Goal: Task Accomplishment & Management: Manage account settings

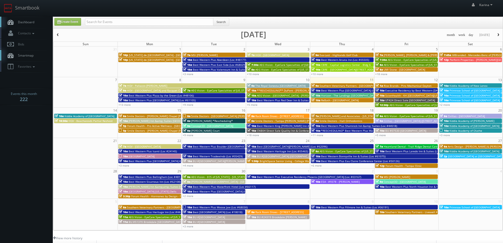
click at [30, 23] on span "Dashboard" at bounding box center [24, 22] width 19 height 4
click at [29, 25] on link "Dashboard" at bounding box center [26, 22] width 53 height 11
click at [16, 132] on body "Smartbook Toggle Side Navigation Toggle Top Navigation Karina Karina Profile Lo…" at bounding box center [251, 169] width 503 height 339
click at [35, 22] on link "Dashboard" at bounding box center [26, 22] width 53 height 11
click at [199, 116] on span "Smile Doctors - [GEOGRAPHIC_DATA] [PERSON_NAME] Orthodontics" at bounding box center [233, 116] width 85 height 4
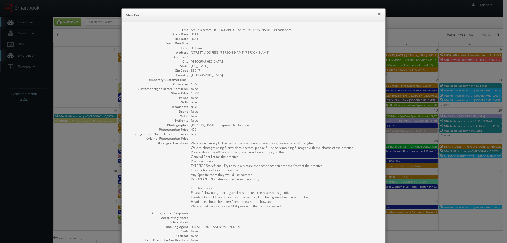
click at [378, 13] on button "×" at bounding box center [379, 14] width 3 height 4
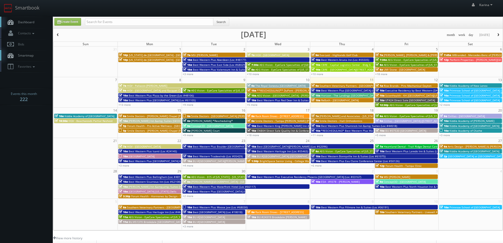
click at [261, 120] on span "Smile Doctors - Tampa [PERSON_NAME] [PERSON_NAME] Orthodontics" at bounding box center [300, 121] width 90 height 4
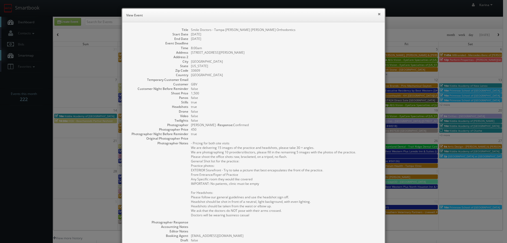
click at [378, 13] on button "×" at bounding box center [379, 14] width 3 height 4
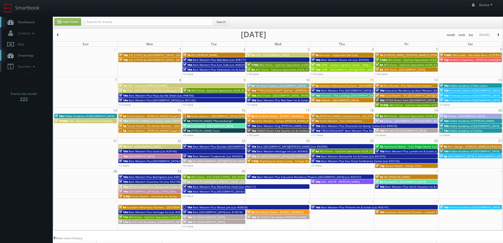
click at [32, 22] on span "Dashboard" at bounding box center [24, 22] width 19 height 4
click at [33, 20] on span "Dashboard" at bounding box center [24, 22] width 19 height 4
click at [25, 21] on span "Dashboard" at bounding box center [24, 22] width 19 height 4
click at [36, 23] on link "Dashboard" at bounding box center [26, 22] width 53 height 11
click at [28, 22] on span "Dashboard" at bounding box center [24, 22] width 19 height 4
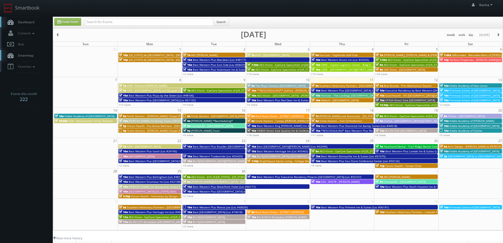
click at [18, 19] on link "Dashboard" at bounding box center [26, 22] width 53 height 11
click at [32, 24] on link "Dashboard" at bounding box center [26, 22] width 53 height 11
click at [29, 20] on span "Dashboard" at bounding box center [24, 22] width 19 height 4
click at [30, 24] on link "Dashboard" at bounding box center [26, 22] width 53 height 11
click at [39, 157] on body "Smartbook Toggle Side Navigation Toggle Top Navigation Karina Karina Profile Lo…" at bounding box center [251, 169] width 503 height 339
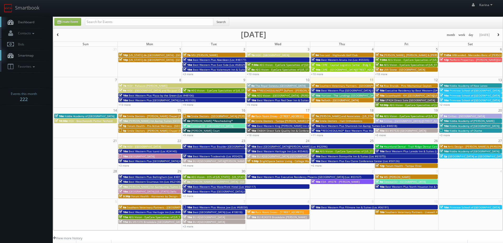
click at [34, 20] on span "Dashboard" at bounding box center [24, 22] width 19 height 4
click at [26, 22] on span "Dashboard" at bounding box center [24, 22] width 19 height 4
click at [33, 20] on span "Dashboard" at bounding box center [24, 22] width 19 height 4
click at [19, 20] on link "Dashboard" at bounding box center [26, 22] width 53 height 11
click at [189, 134] on link "+9 more" at bounding box center [188, 135] width 11 height 4
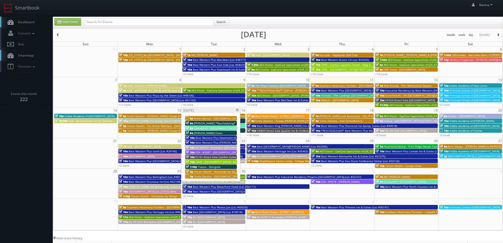
click at [212, 167] on span "Tutera - Marigold" at bounding box center [209, 167] width 22 height 4
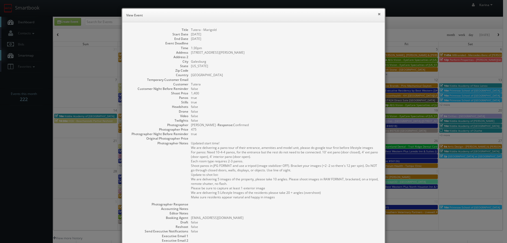
click at [378, 15] on button "×" at bounding box center [379, 14] width 3 height 4
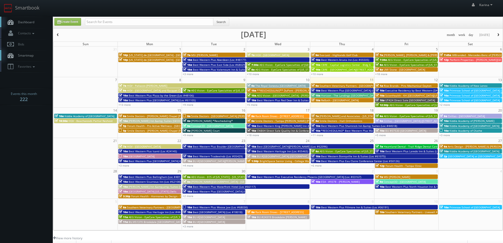
click at [223, 121] on span "[PERSON_NAME] *Rescheduling*" at bounding box center [212, 121] width 42 height 4
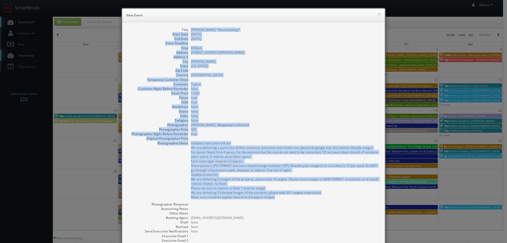
drag, startPoint x: 298, startPoint y: 128, endPoint x: 186, endPoint y: 30, distance: 148.6
click at [186, 30] on dl "Title Tutera - Flanagan *Rescheduling* Start Date 09/16/2025 End Date 09/16/202…" at bounding box center [254, 150] width 252 height 247
copy dl "Tutera - Flanagan *Rescheduling* Start Date 09/16/2025 End Date 09/16/2025 Even…"
click at [308, 92] on dd "1,400" at bounding box center [285, 93] width 189 height 4
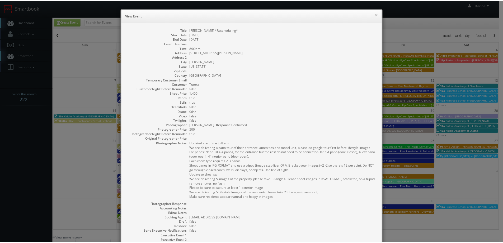
scroll to position [69, 0]
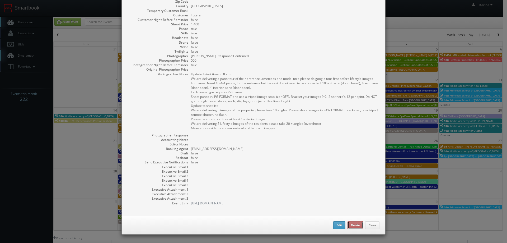
click at [352, 223] on button "Delete" at bounding box center [355, 225] width 16 height 8
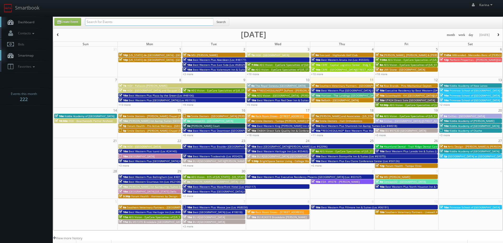
click at [109, 21] on input "text" at bounding box center [149, 21] width 128 height 7
type input "san ramon"
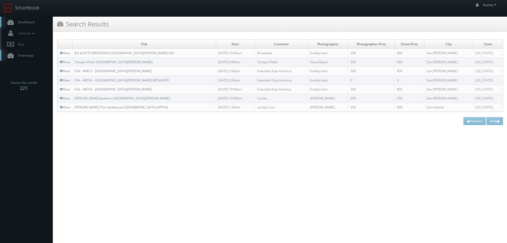
click at [33, 21] on span "Dashboard" at bounding box center [24, 22] width 19 height 4
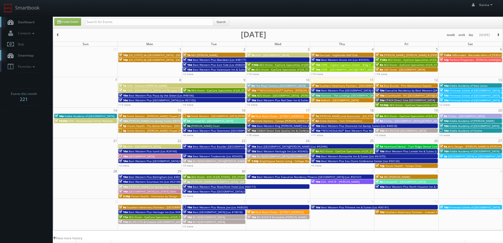
click at [338, 95] on span "Horizon - The Landings [GEOGRAPHIC_DATA]" at bounding box center [349, 95] width 56 height 4
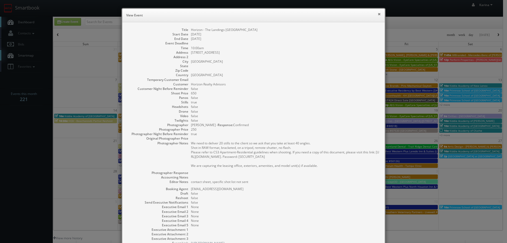
click at [378, 15] on button "×" at bounding box center [379, 14] width 3 height 4
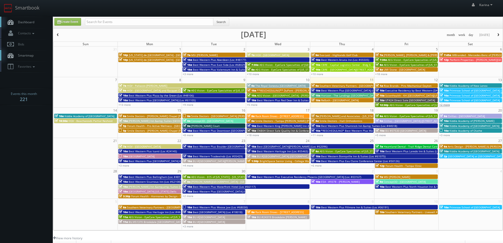
click at [443, 104] on link "+2 more" at bounding box center [444, 105] width 11 height 4
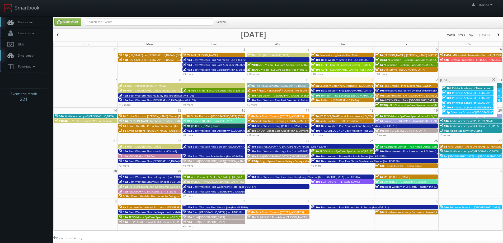
click at [493, 80] on span at bounding box center [493, 79] width 3 height 3
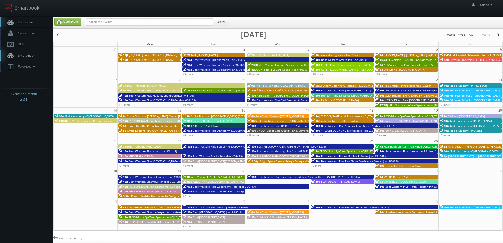
click at [480, 89] on span "Primrose School of Memphis at Germantown" at bounding box center [489, 90] width 81 height 4
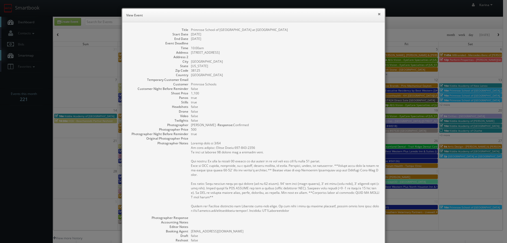
click at [378, 13] on button "×" at bounding box center [379, 14] width 3 height 4
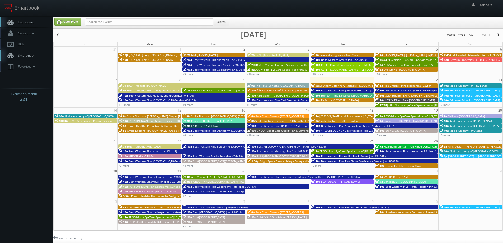
click at [51, 156] on body "Smartbook Toggle Side Navigation Toggle Top Navigation Karina Karina Profile Lo…" at bounding box center [251, 169] width 503 height 339
click at [238, 90] on span "AEG Vision - EyeCare Specialties of [US_STATE] – EyeCare in [GEOGRAPHIC_DATA]" at bounding box center [242, 90] width 102 height 4
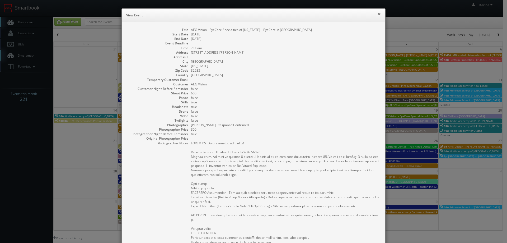
click at [378, 13] on button "×" at bounding box center [379, 14] width 3 height 4
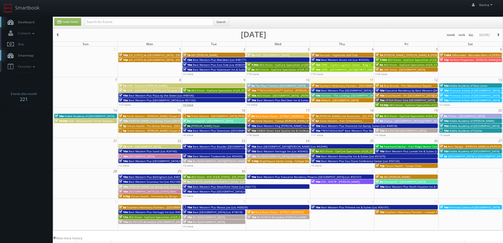
click at [190, 105] on link "+9 more" at bounding box center [188, 105] width 11 height 4
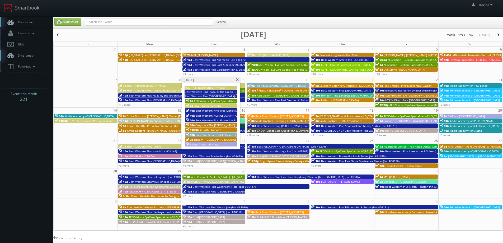
click at [228, 111] on span "Best Western Pine Tree Motel (Loc #05338)" at bounding box center [222, 111] width 55 height 4
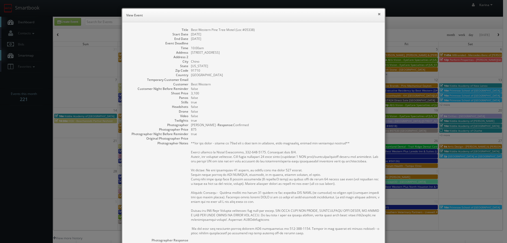
click at [378, 13] on button "×" at bounding box center [379, 14] width 3 height 4
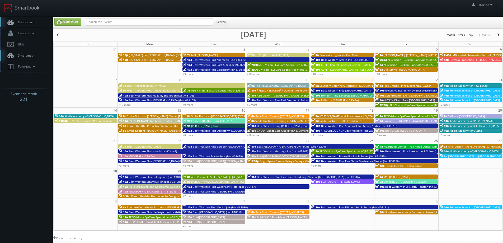
click at [252, 105] on link "+5 more" at bounding box center [252, 105] width 11 height 4
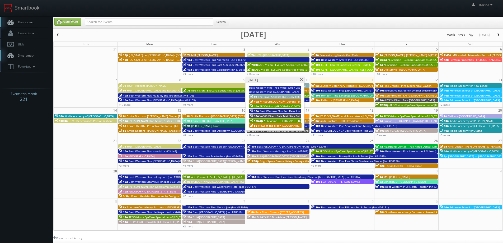
click at [269, 91] on span "Best Western Plus [GEOGRAPHIC_DATA] (Loc #64011)" at bounding box center [282, 92] width 67 height 4
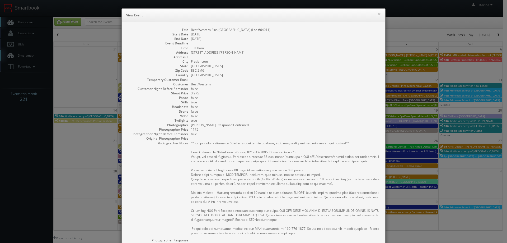
click at [33, 124] on div "× View Event Title Best Western Plus Fredericton Hotel & Suites (Loc #64011) St…" at bounding box center [253, 121] width 507 height 243
click at [378, 14] on button "×" at bounding box center [379, 14] width 3 height 4
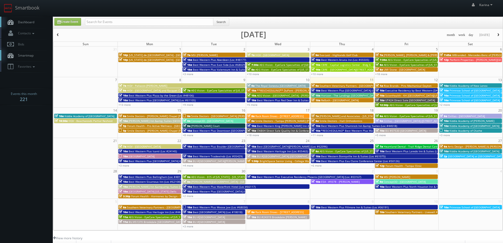
click at [26, 23] on span "Dashboard" at bounding box center [24, 22] width 19 height 4
click at [112, 22] on input "text" at bounding box center [149, 21] width 128 height 7
type input "in611"
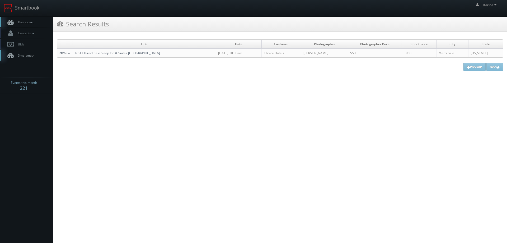
click at [110, 54] on link "IN611 Direct Sale Sleep Inn & Suites [GEOGRAPHIC_DATA]" at bounding box center [117, 53] width 86 height 4
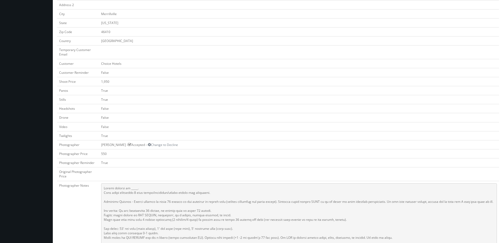
scroll to position [211, 0]
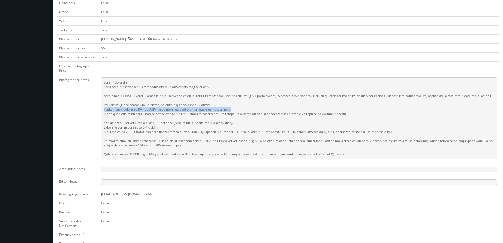
drag, startPoint x: 235, startPoint y: 109, endPoint x: 102, endPoint y: 111, distance: 133.1
click at [102, 111] on pre at bounding box center [299, 118] width 396 height 82
drag, startPoint x: 116, startPoint y: 109, endPoint x: 244, endPoint y: 105, distance: 128.1
click at [244, 105] on pre at bounding box center [299, 118] width 396 height 82
drag, startPoint x: 232, startPoint y: 110, endPoint x: 139, endPoint y: 110, distance: 93.2
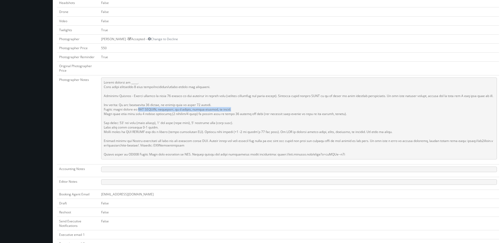
click at [139, 110] on pre at bounding box center [299, 118] width 396 height 82
copy pre "RAW FORMAT, bracketed, on a tripod, remote shutter, no flash."
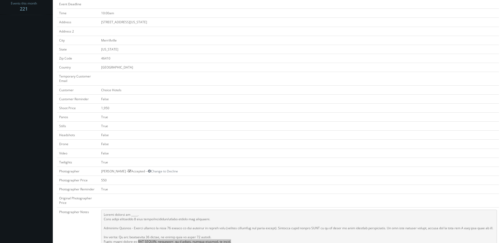
scroll to position [0, 0]
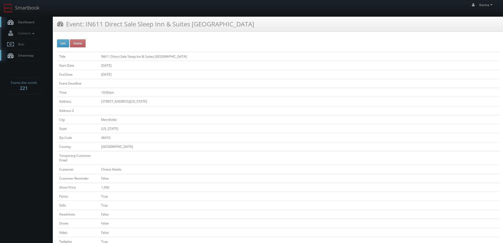
click at [33, 21] on span "Dashboard" at bounding box center [24, 22] width 19 height 4
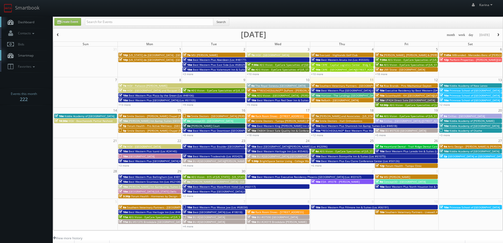
click at [33, 22] on span "Dashboard" at bounding box center [24, 22] width 19 height 4
click at [31, 21] on span "Dashboard" at bounding box center [24, 22] width 19 height 4
click at [29, 23] on span "Dashboard" at bounding box center [24, 22] width 19 height 4
click at [34, 24] on span "Dashboard" at bounding box center [24, 22] width 19 height 4
click at [190, 135] on link "+8 more" at bounding box center [188, 135] width 11 height 4
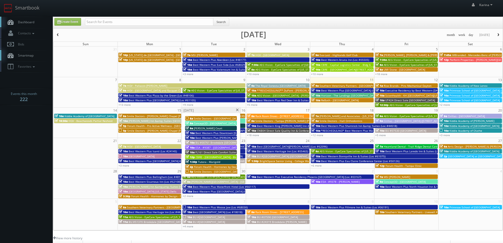
click at [207, 161] on span "Tutera - Marigold" at bounding box center [209, 162] width 22 height 4
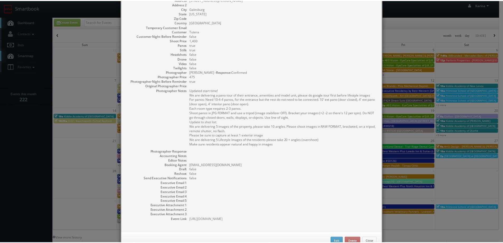
scroll to position [69, 0]
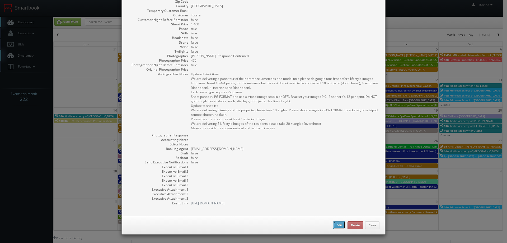
click at [338, 226] on button "Edit" at bounding box center [339, 225] width 12 height 8
type input "Tutera - Marigold"
type input "275 East Carl Sandburg Drive"
type input "Galesburg"
type input "1,400"
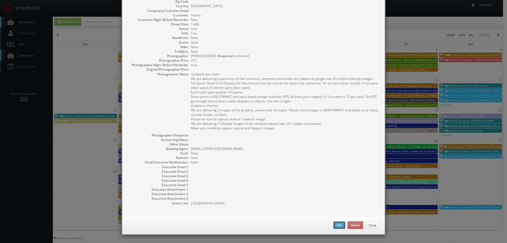
checkbox input "true"
type input "09/16/2025"
type input "1:30pm"
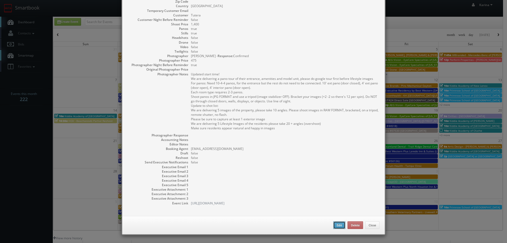
checkbox input "true"
type textarea "Updated start time! We are delivering a pano tour of their entrance, amenities …"
select select "[US_STATE]"
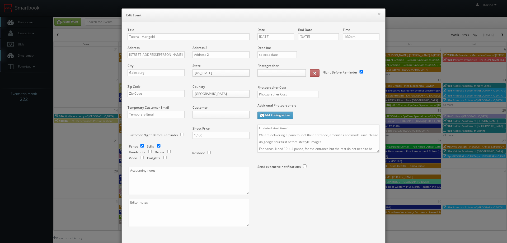
type input "1,400"
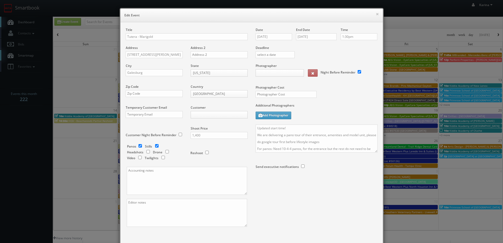
type input "475"
select select "fake43@mg.cs3calendar.com"
select select "simon.carrington@hotmail.com"
click at [351, 35] on input "1:30pm" at bounding box center [359, 36] width 37 height 7
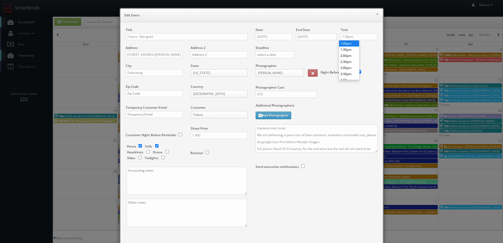
type input "1:00pm"
click at [354, 43] on li "1:00pm" at bounding box center [349, 43] width 20 height 6
click at [287, 127] on textarea "Updated start time! We are delivering a pano tour of their entrance, amenities …" at bounding box center [317, 138] width 122 height 28
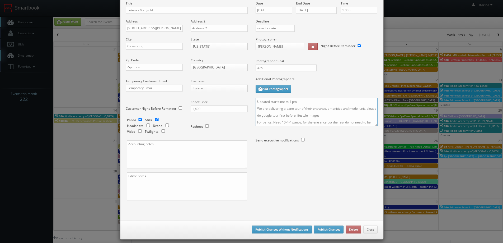
scroll to position [31, 0]
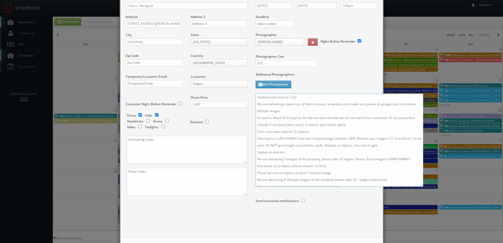
drag, startPoint x: 373, startPoint y: 121, endPoint x: 418, endPoint y: 186, distance: 79.4
click at [418, 186] on textarea "Updated start time to 1 pm We are delivering a pano tour of their entrance, ame…" at bounding box center [340, 139] width 168 height 93
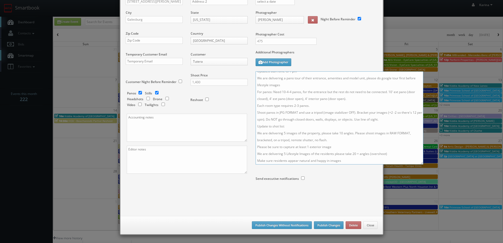
type textarea "Updated start time to 1 pm We are delivering a pano tour of their entrance, ame…"
click at [327, 223] on button "Publish Changes" at bounding box center [329, 225] width 30 height 8
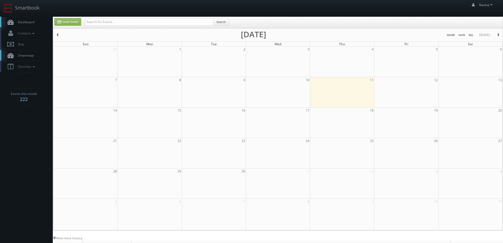
click at [31, 26] on link "Dashboard" at bounding box center [26, 22] width 53 height 11
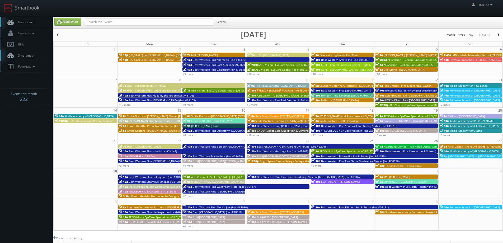
click at [32, 22] on span "Dashboard" at bounding box center [24, 22] width 19 height 4
click at [31, 21] on span "Dashboard" at bounding box center [24, 22] width 19 height 4
click at [446, 105] on link "+2 more" at bounding box center [444, 105] width 11 height 4
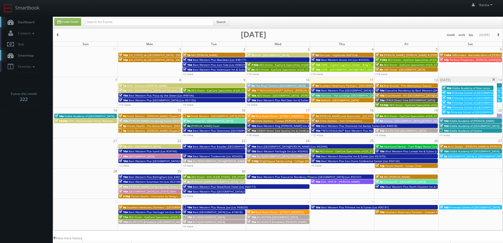
click at [494, 79] on span at bounding box center [493, 79] width 3 height 3
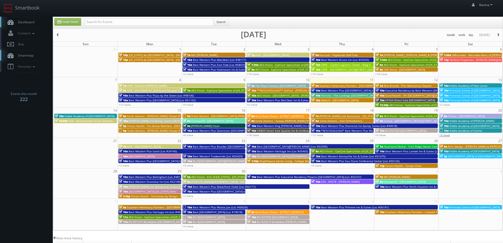
click at [445, 135] on link "+3 more" at bounding box center [444, 135] width 11 height 4
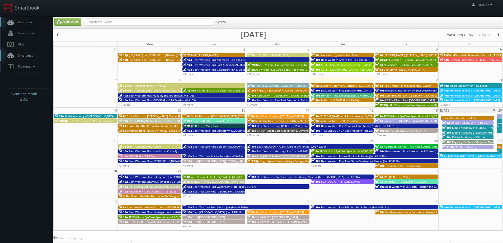
click at [461, 138] on span "Kiddie Academy of Olathe" at bounding box center [468, 137] width 33 height 4
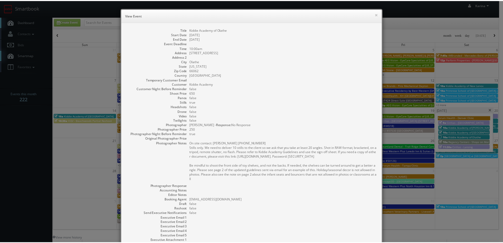
scroll to position [51, 0]
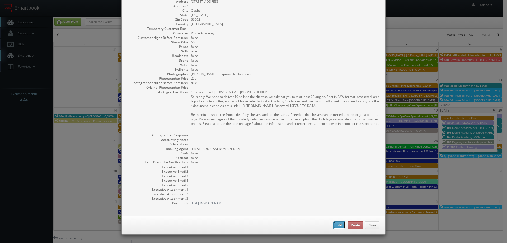
click at [335, 223] on button "Edit" at bounding box center [339, 225] width 12 height 8
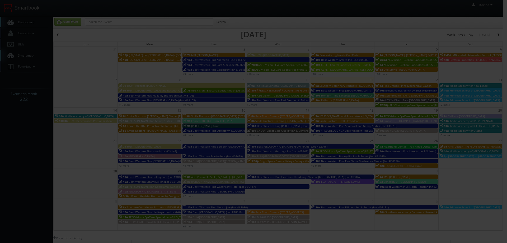
type input "650"
type input "250"
select select "[EMAIL_ADDRESS][DOMAIN_NAME]"
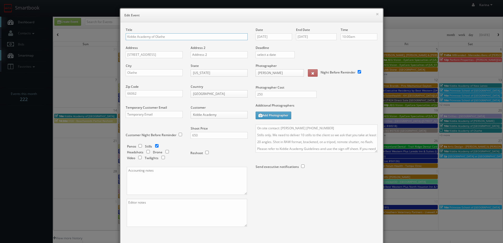
scroll to position [31, 0]
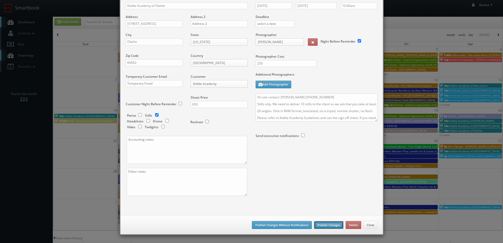
click at [322, 223] on button "Publish Changes" at bounding box center [329, 225] width 30 height 8
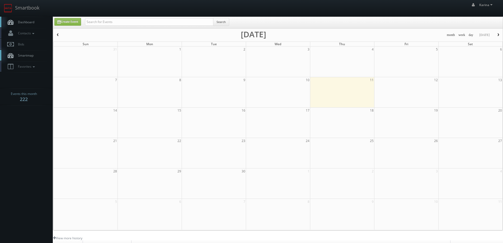
click at [24, 24] on link "Dashboard" at bounding box center [26, 22] width 53 height 11
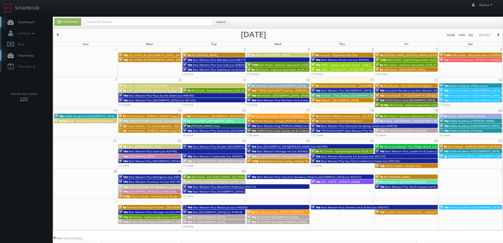
click at [27, 22] on span "Dashboard" at bounding box center [24, 22] width 19 height 4
click at [45, 166] on body "Smartbook Toggle Side Navigation Toggle Top Navigation Karina Karina Profile Lo…" at bounding box center [251, 169] width 503 height 339
click at [33, 22] on span "Dashboard" at bounding box center [24, 22] width 19 height 4
click at [32, 125] on body "Smartbook Toggle Side Navigation Toggle Top Navigation [PERSON_NAME] [PERSON_NA…" at bounding box center [251, 169] width 503 height 339
click at [497, 36] on span "button" at bounding box center [498, 34] width 4 height 3
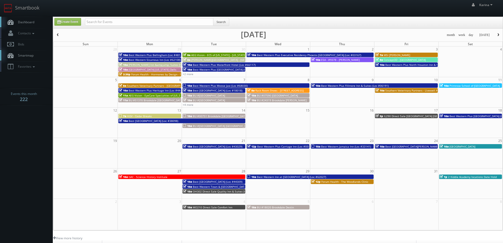
click at [481, 177] on span "2 Kiddie Academy locations Date Hold" at bounding box center [472, 177] width 49 height 4
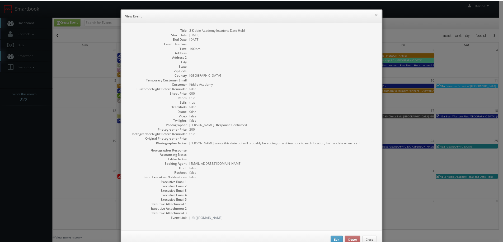
scroll to position [15, 0]
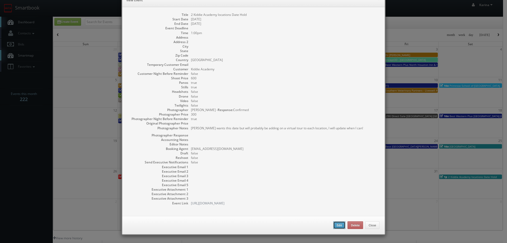
click at [333, 225] on button "Edit" at bounding box center [339, 225] width 12 height 8
type input "2 Kiddie Academy locations Date Hold"
type input "600"
checkbox input "true"
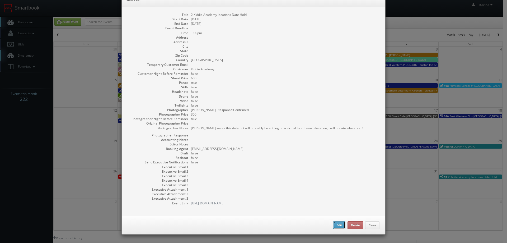
type input "11/01/2025"
type input "1:00pm"
checkbox input "true"
type textarea "Olga wants this date but will probably be adding on a virtual tour to each loca…"
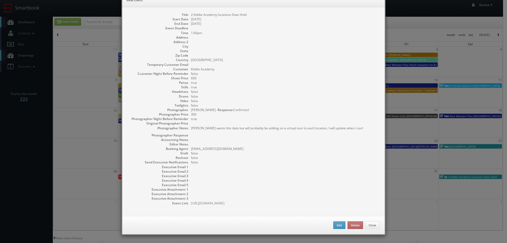
type input "600"
type input "300"
select select "cs3design360+kiddie@gmail.com"
select select "simon.carrington@hotmail.com"
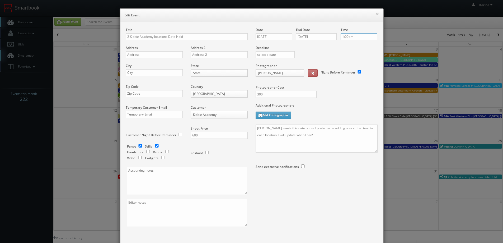
click at [344, 37] on input "1:00pm" at bounding box center [359, 36] width 37 height 7
type input "10:00am"
click at [348, 54] on li "10:00am" at bounding box center [349, 55] width 20 height 6
drag, startPoint x: 264, startPoint y: 93, endPoint x: 250, endPoint y: 93, distance: 14.0
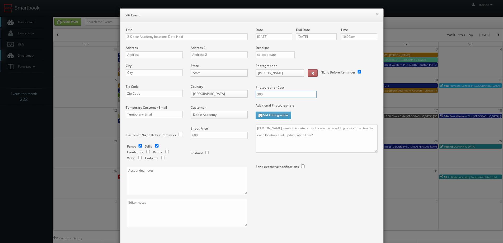
click at [252, 93] on div "300" at bounding box center [284, 97] width 65 height 12
type input "450"
click at [149, 183] on textarea at bounding box center [187, 181] width 120 height 28
type textarea "already paid additional $750"
click at [206, 135] on input "600" at bounding box center [219, 135] width 57 height 7
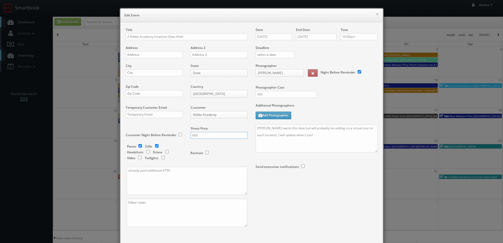
click at [206, 135] on input "600" at bounding box center [219, 135] width 57 height 7
type input "1,400"
click at [234, 155] on div "Reshoot" at bounding box center [216, 150] width 53 height 12
click at [151, 54] on input "text" at bounding box center [154, 54] width 57 height 7
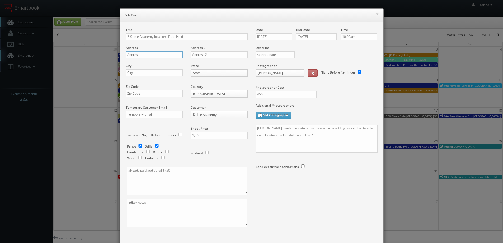
paste input "540 West Boughton Rd Suite A"
type input "540 West Boughton Rd Suite A"
click at [137, 72] on input "text" at bounding box center [154, 72] width 57 height 7
type input "Bolingbrook"
type input "i"
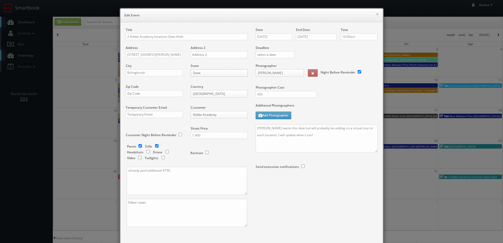
type input "i"
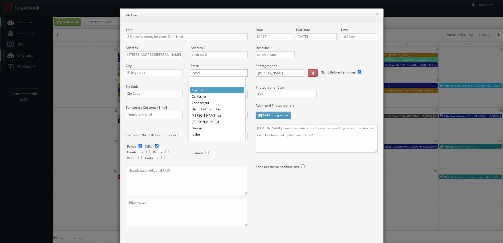
click at [200, 81] on input "i" at bounding box center [217, 81] width 54 height 10
click at [211, 82] on input "i" at bounding box center [217, 81] width 54 height 10
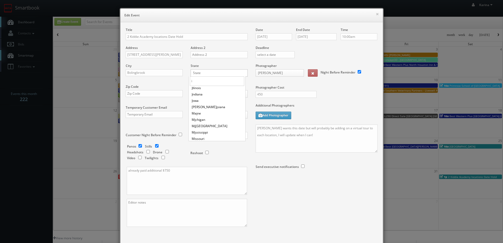
scroll to position [26, 0]
select select "[US_STATE]"
click at [146, 96] on input "text" at bounding box center [154, 93] width 57 height 7
type input "60440"
click at [231, 148] on div "Reshoot" at bounding box center [216, 150] width 53 height 12
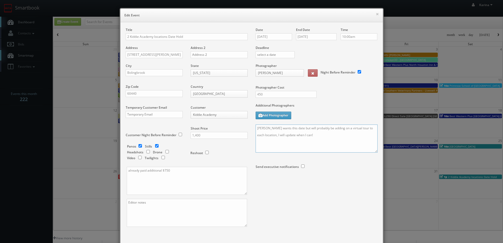
drag, startPoint x: 298, startPoint y: 138, endPoint x: 245, endPoint y: 129, distance: 53.4
click at [245, 129] on div "Title 2 Kiddie Academy locations Date Hold Address 540 West Boughton Rd Suite A…" at bounding box center [252, 131] width 260 height 208
type textarea "O"
paste textarea "Update to pricing, added panos and extra stills Onsite contact is Olga Glikis 7…"
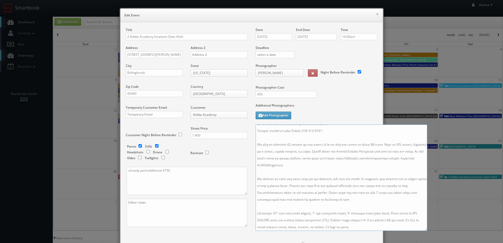
scroll to position [0, 0]
drag, startPoint x: 374, startPoint y: 152, endPoint x: 434, endPoint y: 252, distance: 117.3
click at [434, 242] on html "Smartbook Toggle Side Navigation Toggle Top Navigation Karina Karina Profile Lo…" at bounding box center [251, 169] width 503 height 339
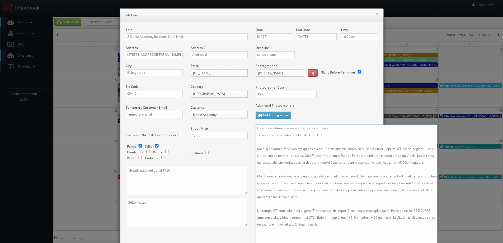
click at [320, 148] on textarea at bounding box center [347, 188] width 182 height 129
click at [281, 142] on textarea at bounding box center [347, 188] width 182 height 129
drag, startPoint x: 308, startPoint y: 142, endPoint x: 303, endPoint y: 143, distance: 5.1
click at [303, 143] on textarea at bounding box center [347, 188] width 182 height 129
click at [320, 140] on textarea at bounding box center [347, 188] width 182 height 129
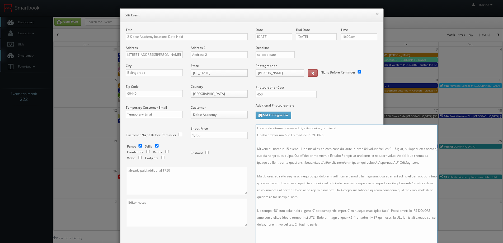
click at [256, 139] on textarea at bounding box center [347, 188] width 182 height 129
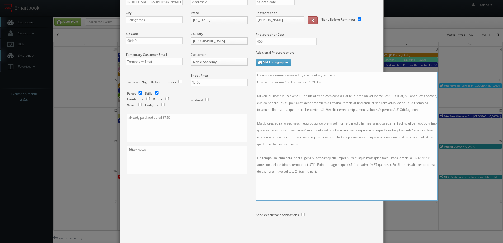
click at [269, 181] on textarea at bounding box center [347, 136] width 182 height 129
click at [337, 175] on textarea at bounding box center [347, 136] width 182 height 129
paste textarea "Please be sure to capture the playground in addition to the building if they ha…"
drag, startPoint x: 271, startPoint y: 192, endPoint x: 245, endPoint y: 193, distance: 25.9
click at [245, 193] on div "Title 2 Kiddie Academy locations Date Hold Address 540 West Boughton Rd Suite A…" at bounding box center [252, 108] width 260 height 267
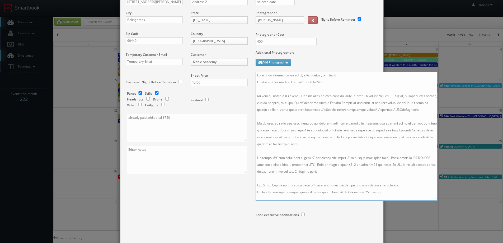
click at [376, 192] on textarea at bounding box center [347, 136] width 182 height 129
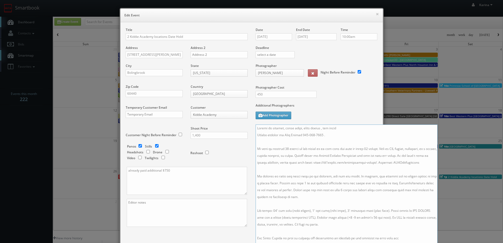
type textarea "Update to pricing, added panos, extra stills , and drone Onsite contact is Olga…"
drag, startPoint x: 183, startPoint y: 37, endPoint x: 120, endPoint y: 36, distance: 63.1
click at [122, 36] on div "Title 2 Kiddie Academy locations Date Hold Address 540 West Boughton Rd Suite A…" at bounding box center [187, 131] width 130 height 208
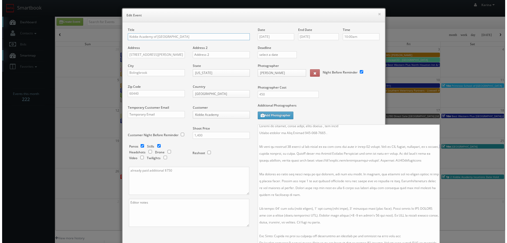
scroll to position [89, 0]
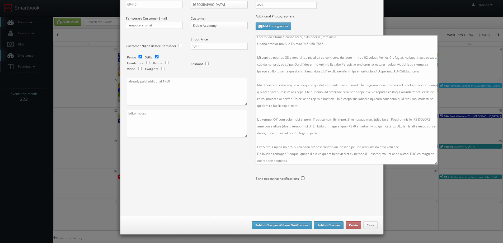
type input "Kiddie Academy of [GEOGRAPHIC_DATA]"
click at [332, 225] on button "Publish Changes" at bounding box center [329, 225] width 30 height 8
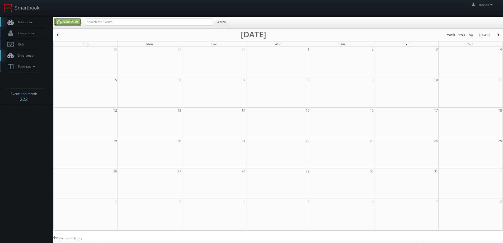
click at [67, 24] on link "Create Event" at bounding box center [67, 22] width 27 height 8
type input "09/11/2025"
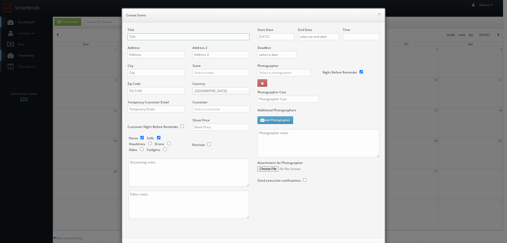
checkbox input "true"
type input "10:00am"
checkbox input "true"
type input "Kiddie Academy of Darien"
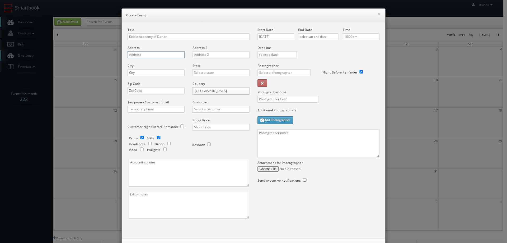
click at [143, 54] on input "text" at bounding box center [156, 54] width 57 height 7
paste input "1502 75th Street"
type input "1502 75th Street"
click at [137, 74] on input "text" at bounding box center [156, 72] width 57 height 7
type input "Darien"
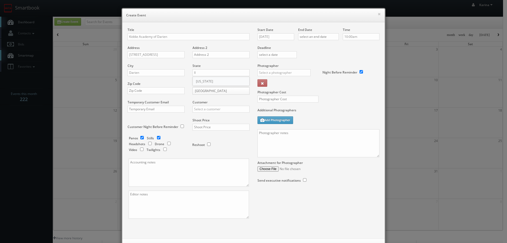
click at [200, 80] on div "[US_STATE]" at bounding box center [221, 81] width 57 height 9
type input "[US_STATE]"
click at [144, 91] on input "text" at bounding box center [156, 90] width 57 height 7
type input "60561"
click at [205, 109] on input "text" at bounding box center [220, 109] width 57 height 7
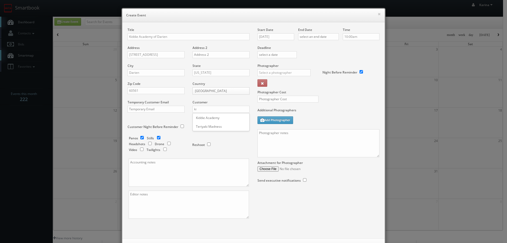
click at [208, 119] on div "Kiddie Academy" at bounding box center [221, 117] width 57 height 9
type input "Kiddie Academy"
click at [206, 127] on input "text" at bounding box center [220, 127] width 57 height 7
click at [166, 141] on div "Panos Stills Headshots Drone Video Twilights" at bounding box center [158, 144] width 58 height 17
click at [167, 142] on input "checkbox" at bounding box center [169, 143] width 8 height 3
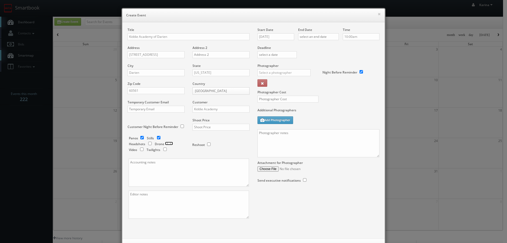
checkbox input "true"
click at [196, 126] on input "text" at bounding box center [220, 127] width 57 height 7
type input "1,400"
click at [168, 166] on textarea at bounding box center [189, 172] width 120 height 28
type textarea "Academy already paid addtional $750"
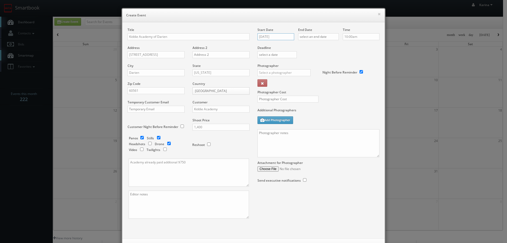
click at [275, 38] on input "09/11/2025" at bounding box center [275, 36] width 37 height 7
click at [307, 43] on th at bounding box center [306, 46] width 7 height 8
click at [308, 93] on td "1" at bounding box center [306, 92] width 7 height 8
type input "11/01/2025"
click at [320, 40] on input "text" at bounding box center [318, 36] width 41 height 7
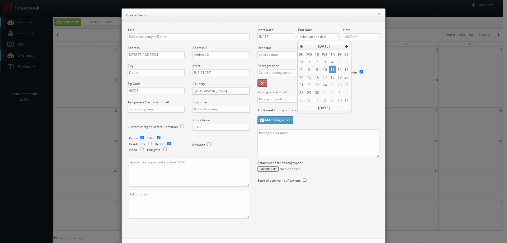
click at [347, 48] on icon at bounding box center [346, 46] width 3 height 4
click at [347, 60] on td "1" at bounding box center [346, 62] width 7 height 8
type input "11/01/2025"
click at [360, 35] on input "10:00am" at bounding box center [361, 36] width 37 height 7
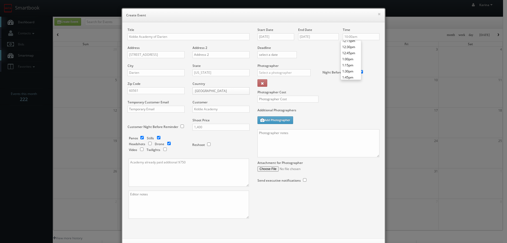
scroll to position [311, 0]
type input "2:00pm"
click at [354, 74] on li "2:00pm" at bounding box center [351, 73] width 20 height 6
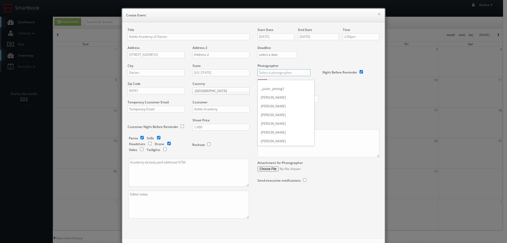
click at [277, 73] on input "text" at bounding box center [283, 72] width 53 height 7
type input "simon"
click at [275, 89] on div "_justin _photog1 Glen Aronwits Chris Dailey John Varnedore John Saunders Craig …" at bounding box center [285, 89] width 57 height 18
click at [280, 71] on input "text" at bounding box center [283, 72] width 53 height 7
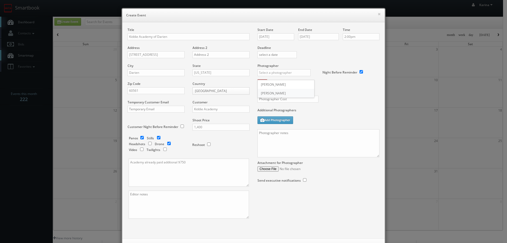
click at [273, 91] on div "Simon Carrington" at bounding box center [286, 93] width 57 height 9
type input "Simon Carrington"
click at [273, 96] on input "text" at bounding box center [287, 99] width 61 height 7
type input "450"
click at [269, 141] on textarea at bounding box center [318, 143] width 122 height 28
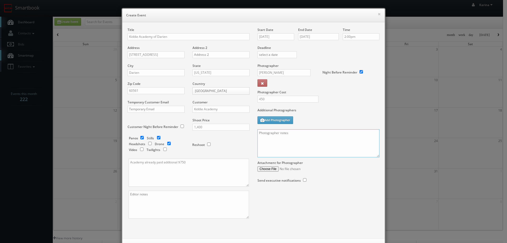
paste textarea "Update to pricing, added panos, extra stills , and drone Onsite contact is Olga…"
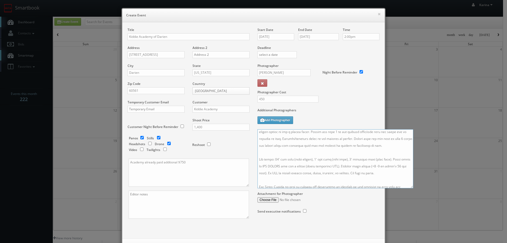
drag, startPoint x: 374, startPoint y: 155, endPoint x: 422, endPoint y: 204, distance: 68.7
click at [413, 188] on textarea at bounding box center [335, 158] width 156 height 59
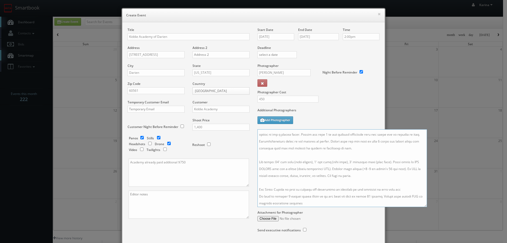
scroll to position [0, 0]
type textarea "Update to pricing, added panos, extra stills , and drone Onsite contact is Olga…"
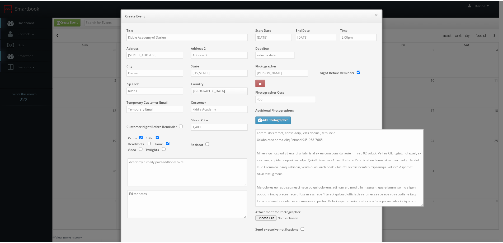
scroll to position [37, 0]
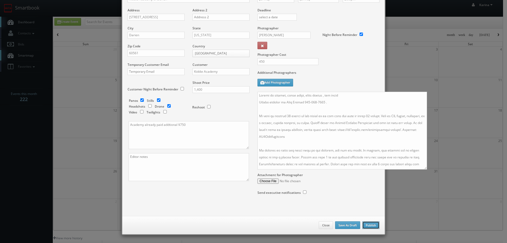
click at [369, 225] on button "Publish" at bounding box center [370, 225] width 17 height 8
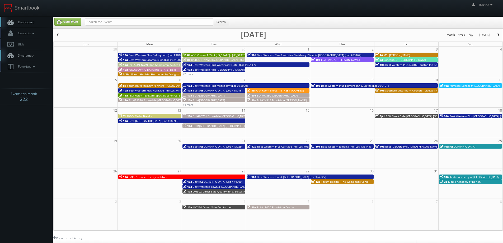
click at [37, 25] on link "Dashboard" at bounding box center [26, 22] width 53 height 11
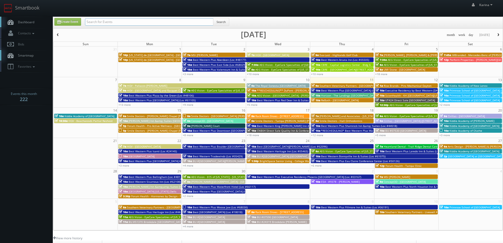
click at [129, 23] on input "text" at bounding box center [149, 21] width 128 height 7
type input "[GEOGRAPHIC_DATA]"
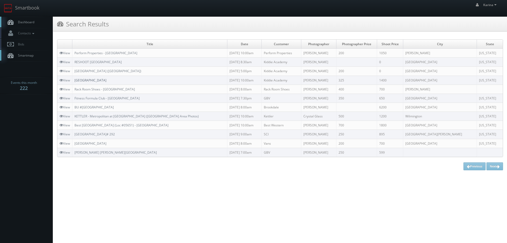
click at [106, 82] on link "[GEOGRAPHIC_DATA]" at bounding box center [90, 80] width 32 height 4
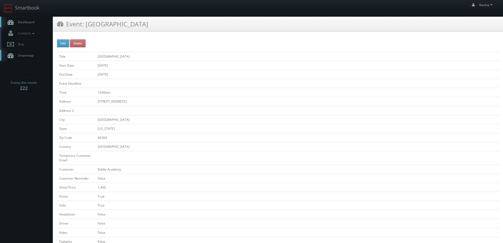
scroll to position [132, 0]
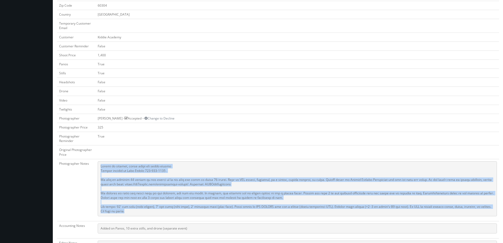
drag, startPoint x: 134, startPoint y: 210, endPoint x: 95, endPoint y: 171, distance: 55.5
click at [95, 171] on tr "Photographer Notes" at bounding box center [278, 190] width 442 height 62
copy tr "Update to pricing, added panos and extra stills Onsite contact is [PERSON_NAME]…"
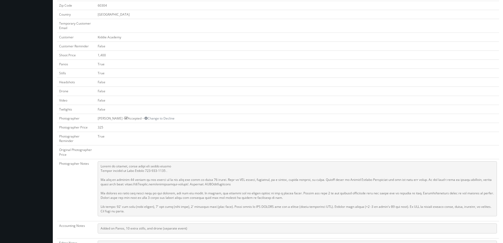
click at [235, 119] on td "[PERSON_NAME] - Accepted -- Change to Decline" at bounding box center [297, 118] width 403 height 9
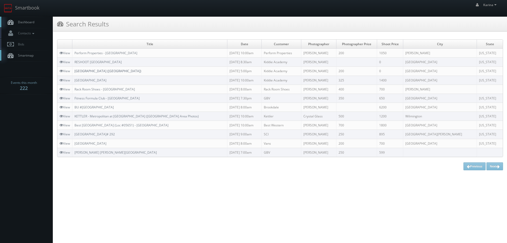
click at [120, 70] on link "[GEOGRAPHIC_DATA] ([GEOGRAPHIC_DATA])" at bounding box center [107, 71] width 67 height 4
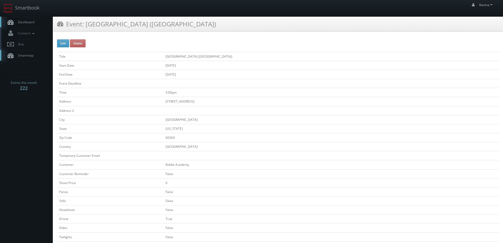
scroll to position [106, 0]
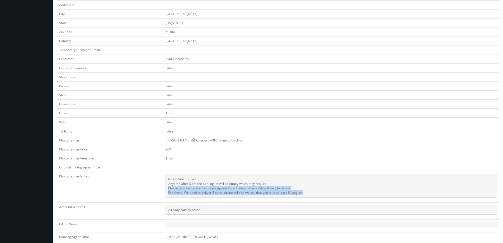
drag, startPoint x: 305, startPoint y: 193, endPoint x: 168, endPoint y: 189, distance: 137.1
click at [168, 189] on pre "No On Site Contact Anytime after 3 pm the parking lot will be empty which they …" at bounding box center [331, 185] width 331 height 23
copy pre "Please be sure to capture the playground in addition to the building if they ha…"
click at [251, 135] on td "False" at bounding box center [331, 130] width 336 height 9
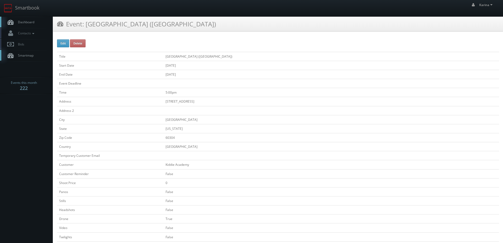
click at [23, 20] on span "Dashboard" at bounding box center [24, 22] width 19 height 4
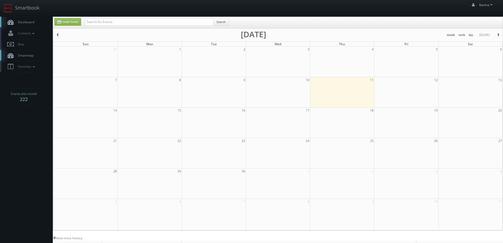
scroll to position [96, 0]
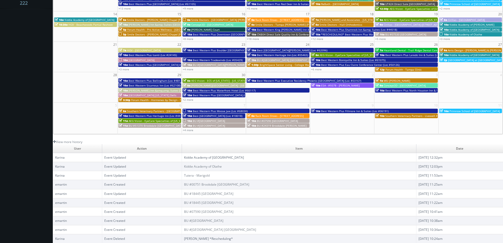
click at [219, 158] on link "Kiddie Academy of Bolingbrook" at bounding box center [214, 157] width 60 height 4
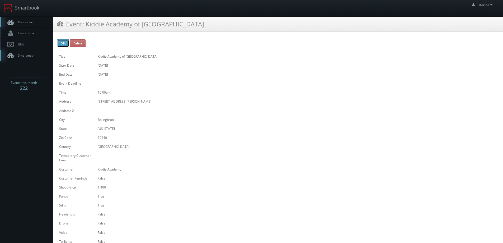
click at [67, 46] on button "Edit" at bounding box center [63, 43] width 12 height 8
type input "Kiddie Academy of [GEOGRAPHIC_DATA]"
type input "[STREET_ADDRESS][PERSON_NAME]"
type input "Bolingbrook"
type input "60440"
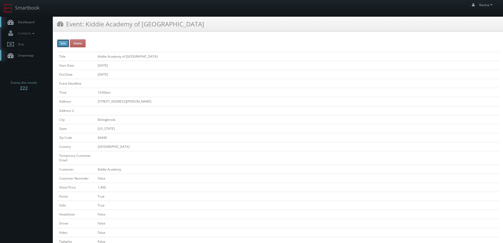
checkbox input "false"
type input "1,400"
checkbox input "true"
checkbox input "false"
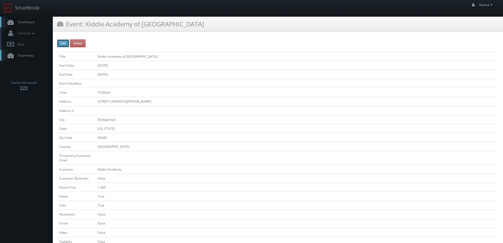
checkbox input "false"
type input "11/01/2025"
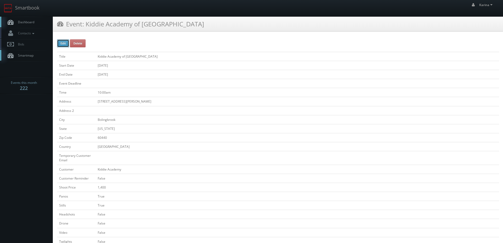
type input "11/01/2025"
type input "10:00am"
checkbox input "true"
checkbox input "false"
type input "1,400"
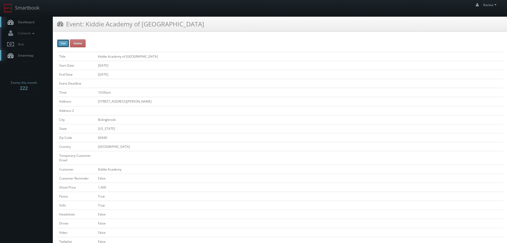
type input "450"
select select "[US_STATE]"
select select "cs3design360+kiddie@gmail.com"
select select "simon.carrington@hotmail.com"
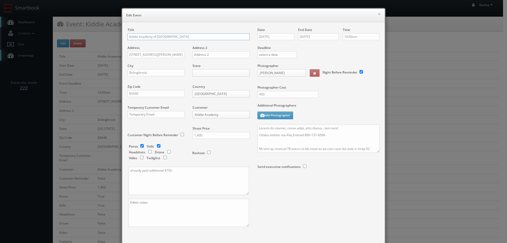
scroll to position [31, 0]
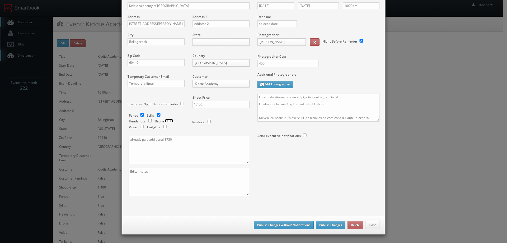
click at [166, 121] on input "checkbox" at bounding box center [169, 120] width 8 height 3
checkbox input "true"
click at [330, 223] on button "Publish Changes" at bounding box center [331, 225] width 30 height 8
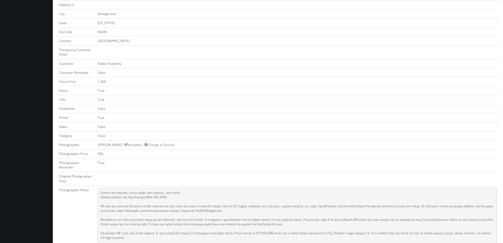
scroll to position [185, 0]
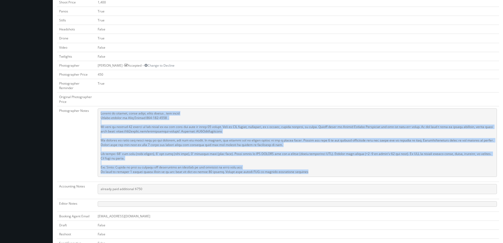
drag, startPoint x: 312, startPoint y: 172, endPoint x: 99, endPoint y: 114, distance: 221.0
click at [99, 114] on pre at bounding box center [297, 142] width 399 height 68
copy pre "Update to pricing, added panos, extra stills , and drone Onsite contact is Olga…"
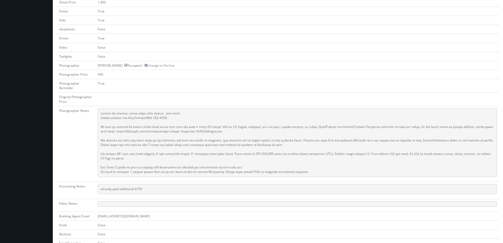
click at [208, 67] on td "Simon Carrington - Accepted -- Change to Decline" at bounding box center [297, 65] width 403 height 9
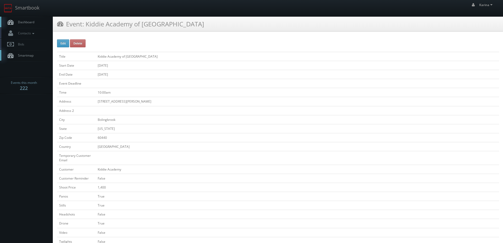
click at [26, 22] on span "Dashboard" at bounding box center [24, 22] width 19 height 4
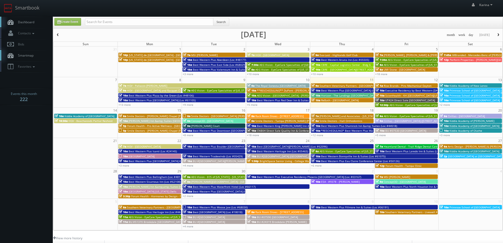
scroll to position [96, 0]
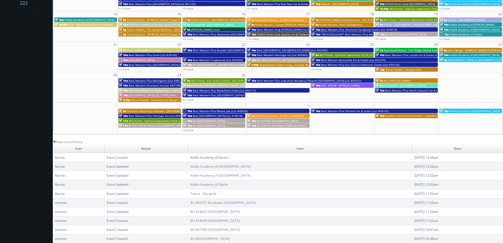
click at [218, 158] on link "Kiddie Academy of Darien" at bounding box center [209, 157] width 38 height 4
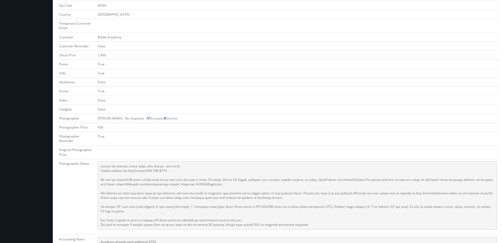
scroll to position [238, 0]
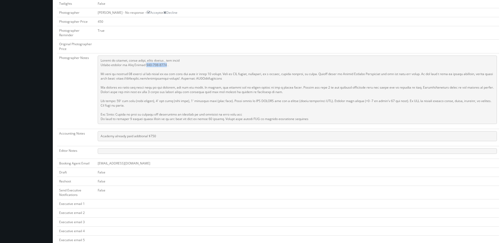
drag, startPoint x: 162, startPoint y: 65, endPoint x: 143, endPoint y: 65, distance: 19.0
click at [143, 65] on pre at bounding box center [297, 89] width 399 height 68
copy pre "708-829-8945"
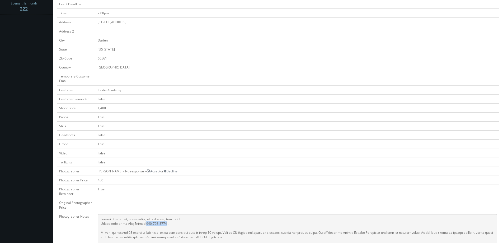
scroll to position [0, 0]
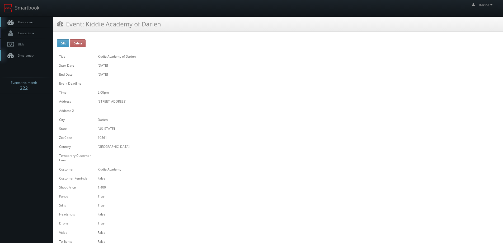
click at [30, 23] on span "Dashboard" at bounding box center [24, 22] width 19 height 4
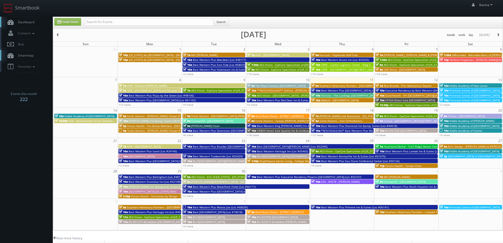
click at [25, 19] on link "Dashboard" at bounding box center [26, 22] width 53 height 11
click at [27, 20] on span "Dashboard" at bounding box center [24, 22] width 19 height 4
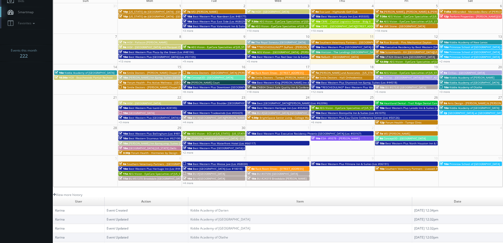
scroll to position [17, 0]
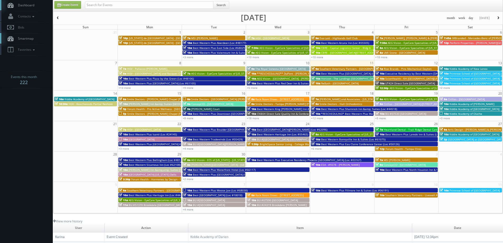
click at [499, 17] on span "button" at bounding box center [498, 17] width 4 height 3
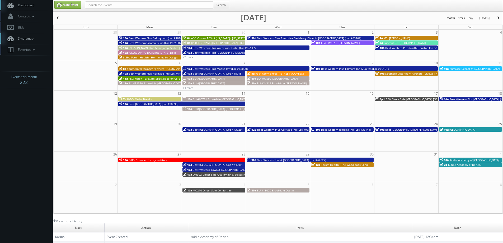
click at [500, 18] on span "button" at bounding box center [498, 17] width 4 height 3
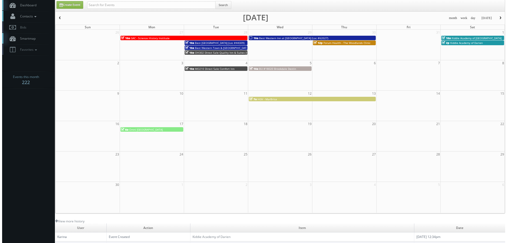
scroll to position [0, 0]
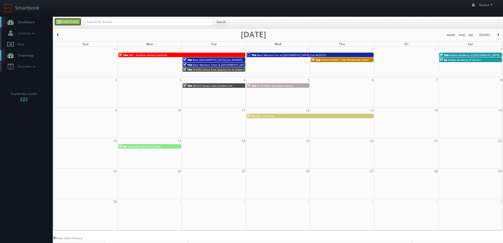
click at [75, 24] on link "Create Event" at bounding box center [67, 22] width 27 height 8
type input "09/11/2025"
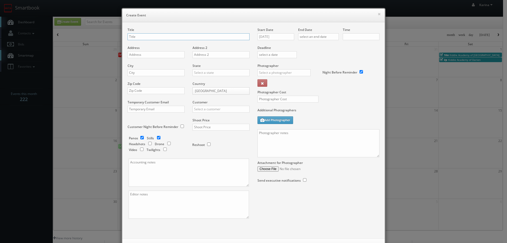
checkbox input "true"
type input "10:00am"
checkbox input "true"
click at [154, 39] on input "text" at bounding box center [189, 36] width 122 height 7
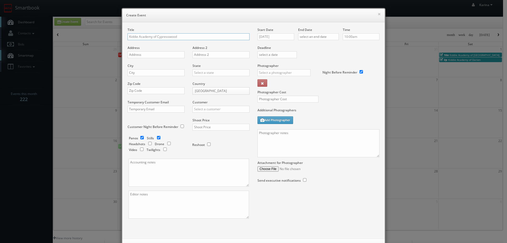
type input "Kiddie Academy of Cypresswood"
click at [146, 56] on input "text" at bounding box center [156, 54] width 57 height 7
paste input "13909 Mandolin Drive"
type input "13909 Mandolin Drive"
click at [136, 73] on input "text" at bounding box center [156, 72] width 57 height 7
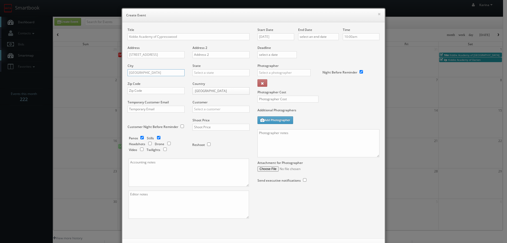
type input "Houston"
click at [199, 88] on div "[US_STATE]" at bounding box center [221, 90] width 57 height 9
type input "[US_STATE]"
click at [152, 92] on input "text" at bounding box center [156, 90] width 57 height 7
type input "77070"
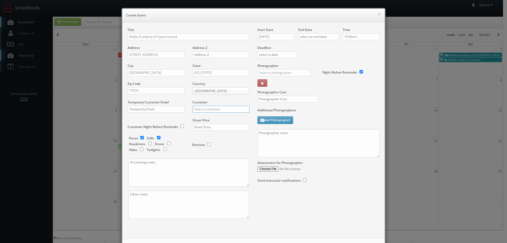
click at [211, 110] on input "text" at bounding box center [220, 109] width 57 height 7
click at [210, 116] on div "Kiddie Academy" at bounding box center [221, 117] width 57 height 9
type input "Kiddie Academy"
click at [139, 138] on input "checkbox" at bounding box center [142, 137] width 8 height 3
checkbox input "false"
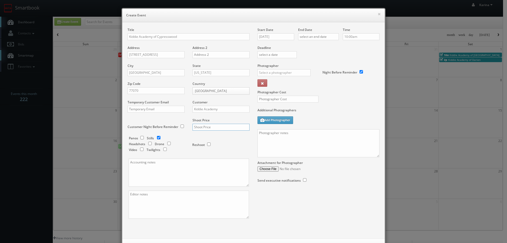
click at [200, 129] on input "text" at bounding box center [220, 127] width 57 height 7
type input "650"
click at [277, 37] on input "09/11/2025" at bounding box center [275, 36] width 37 height 7
click at [303, 46] on th at bounding box center [306, 46] width 7 height 8
click at [305, 77] on td "18" at bounding box center [306, 77] width 7 height 8
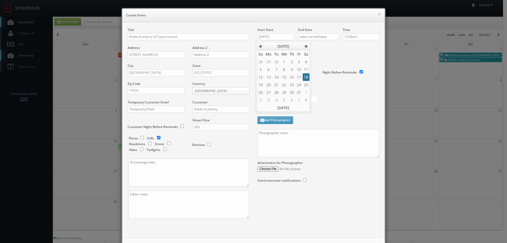
type input "10/18/2025"
click at [324, 39] on input "text" at bounding box center [318, 36] width 41 height 7
click at [345, 48] on th at bounding box center [346, 46] width 7 height 8
click at [347, 75] on td "18" at bounding box center [346, 77] width 7 height 8
type input "10/18/2025"
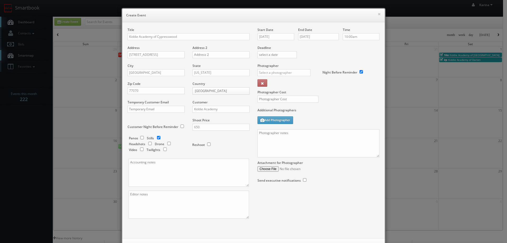
click at [357, 48] on label "Deadline" at bounding box center [318, 47] width 130 height 4
click at [293, 73] on input "text" at bounding box center [283, 72] width 53 height 7
click at [282, 87] on div "Eddie Harper" at bounding box center [286, 84] width 57 height 9
type input "Eddie Harper"
click at [278, 98] on input "text" at bounding box center [287, 99] width 61 height 7
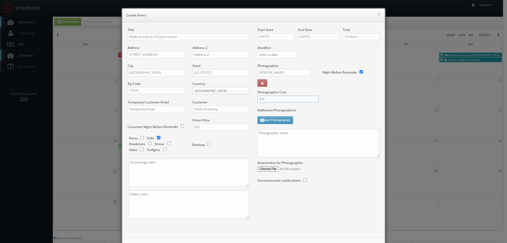
type input "250"
click at [276, 140] on textarea at bounding box center [318, 143] width 122 height 28
click at [267, 141] on textarea "on site contact: Fallon Thomas 346-244-7984" at bounding box center [318, 143] width 122 height 28
paste textarea "Stills only. We need to deliver 10 stills to the client so we ask that you take…"
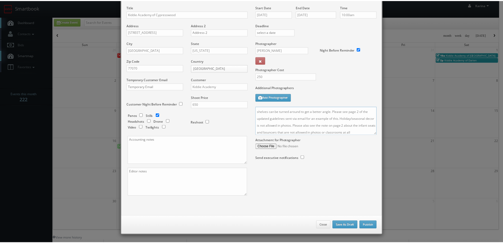
scroll to position [55, 0]
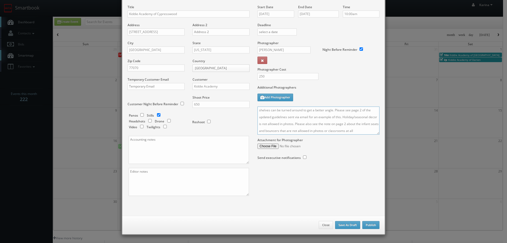
type textarea "on site contact: Fallon Thomas 346-244-7984 Stills only. We need to deliver 10 …"
click at [367, 227] on button "Publish" at bounding box center [370, 225] width 17 height 8
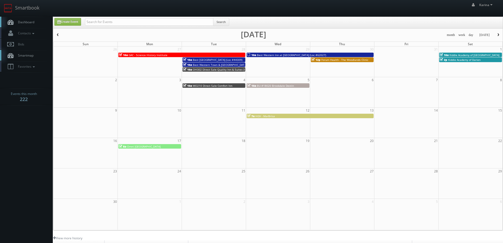
click at [33, 25] on link "Dashboard" at bounding box center [26, 22] width 53 height 11
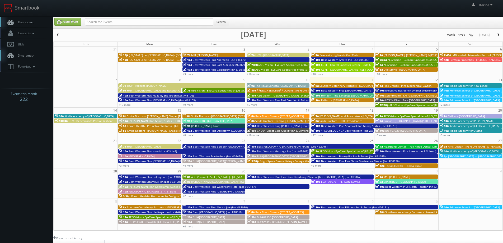
click at [469, 152] on span "Kiddie Academy of [GEOGRAPHIC_DATA]" at bounding box center [474, 151] width 50 height 4
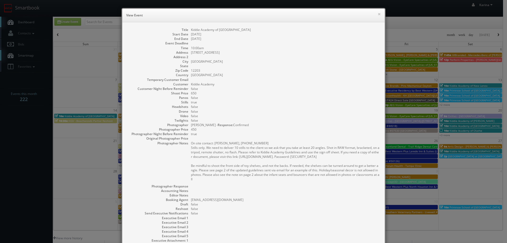
drag, startPoint x: 200, startPoint y: 180, endPoint x: 183, endPoint y: 149, distance: 35.3
click at [183, 149] on dl "Title Kiddie Academy of [GEOGRAPHIC_DATA] Start Date [DATE] End Date [DATE] Eve…" at bounding box center [254, 141] width 252 height 229
copy pre "Stills only. We need to deliver 10 stills to the client so we ask that you take…"
click at [235, 193] on dd at bounding box center [285, 195] width 189 height 4
click at [295, 98] on dd "false" at bounding box center [285, 97] width 189 height 4
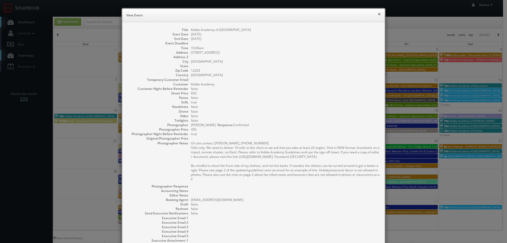
click at [378, 13] on button "×" at bounding box center [379, 14] width 3 height 4
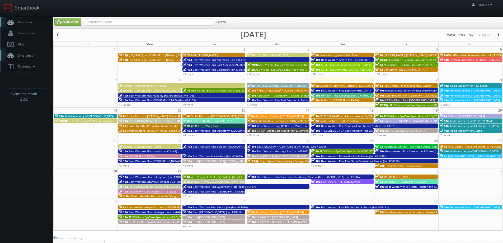
click at [32, 22] on span "Dashboard" at bounding box center [24, 22] width 19 height 4
click at [499, 35] on span "button" at bounding box center [498, 34] width 4 height 3
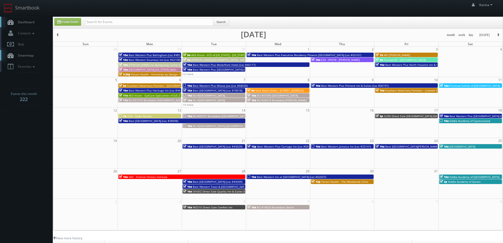
click at [58, 33] on span "button" at bounding box center [58, 34] width 4 height 3
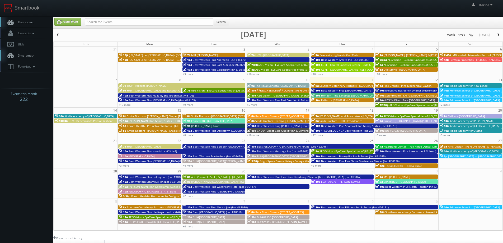
click at [29, 27] on link "Dashboard" at bounding box center [26, 22] width 53 height 11
